Goal: Task Accomplishment & Management: Manage account settings

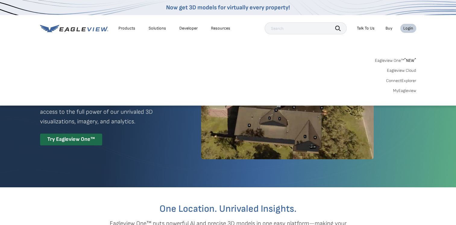
click at [409, 90] on link "MyEagleview" at bounding box center [404, 90] width 23 height 5
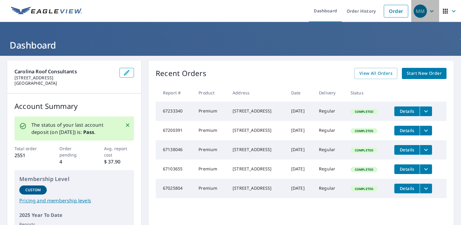
click at [420, 10] on div "MM" at bounding box center [420, 11] width 13 height 13
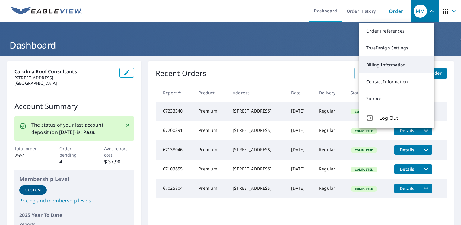
click at [393, 61] on link "Billing Information" at bounding box center [396, 64] width 75 height 17
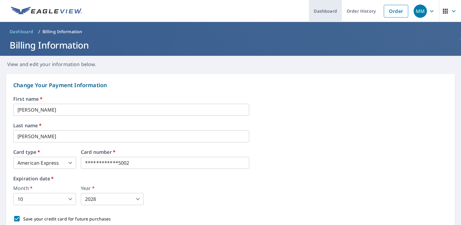
click at [327, 10] on link "Dashboard" at bounding box center [325, 11] width 33 height 22
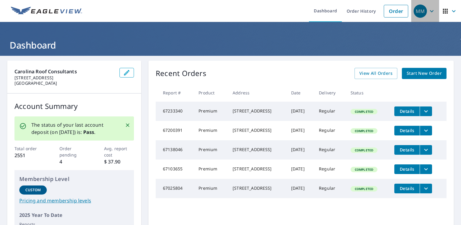
click at [428, 9] on icon "button" at bounding box center [431, 11] width 7 height 7
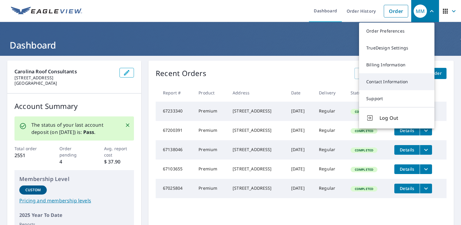
click at [395, 81] on link "Contact Information" at bounding box center [396, 81] width 75 height 17
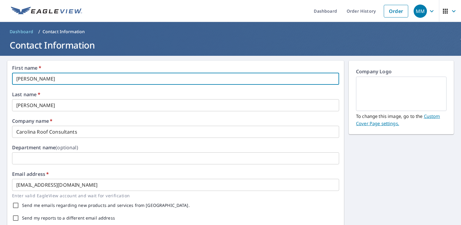
click at [77, 79] on input "[PERSON_NAME]" at bounding box center [175, 79] width 327 height 12
type input "M"
type input "[PERSON_NAME]"
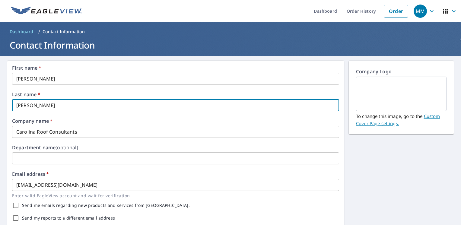
type input "[PERSON_NAME]"
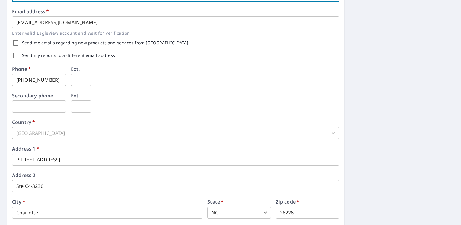
scroll to position [163, 0]
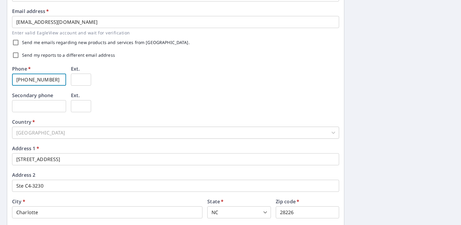
click at [54, 81] on input "[PHONE_NUMBER]" at bounding box center [39, 80] width 54 height 12
type input "[PHONE_NUMBER]"
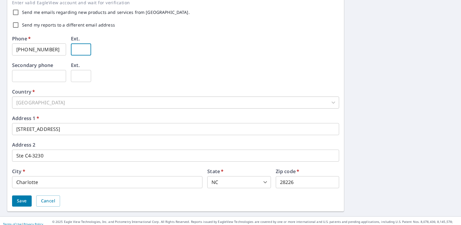
scroll to position [199, 0]
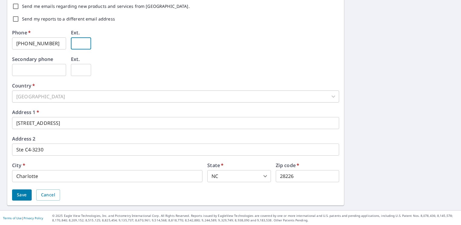
click at [64, 98] on div "[GEOGRAPHIC_DATA]" at bounding box center [175, 96] width 327 height 12
click at [19, 197] on span "Save" at bounding box center [22, 195] width 10 height 8
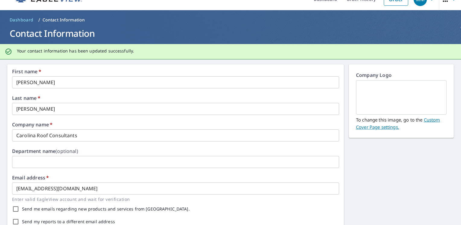
scroll to position [0, 0]
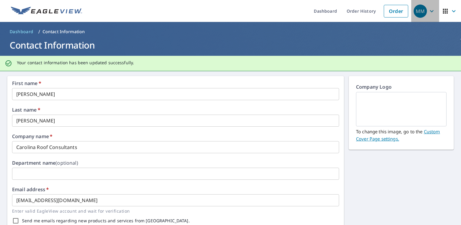
click at [419, 9] on div "MM" at bounding box center [420, 11] width 13 height 13
